Goal: Transaction & Acquisition: Purchase product/service

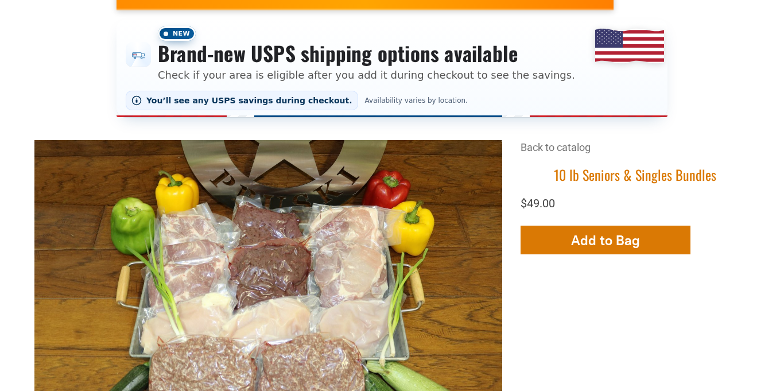
scroll to position [230, 0]
